Goal: Find specific page/section: Find specific page/section

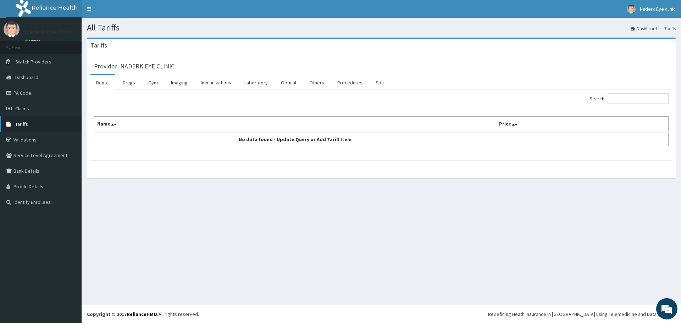
click at [51, 126] on link "Tariffs" at bounding box center [41, 124] width 82 height 16
click at [285, 84] on link "Optical" at bounding box center [288, 82] width 27 height 15
click at [48, 130] on link "Tariffs" at bounding box center [41, 124] width 82 height 16
click at [132, 82] on link "Drugs" at bounding box center [129, 82] width 24 height 15
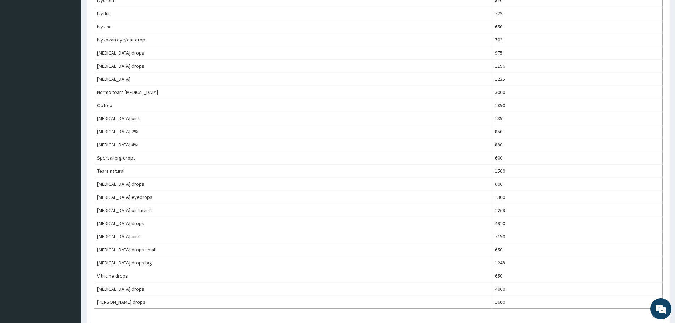
scroll to position [397, 0]
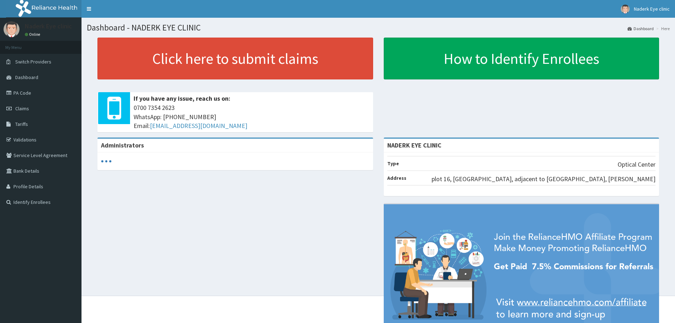
click at [37, 90] on link "PA Code" at bounding box center [41, 93] width 82 height 16
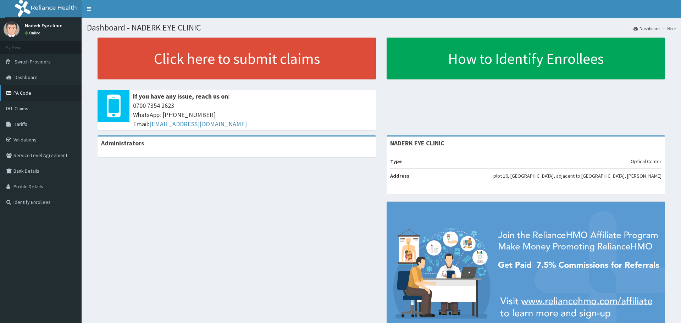
click at [45, 93] on link "PA Code" at bounding box center [41, 93] width 82 height 16
